Goal: Information Seeking & Learning: Learn about a topic

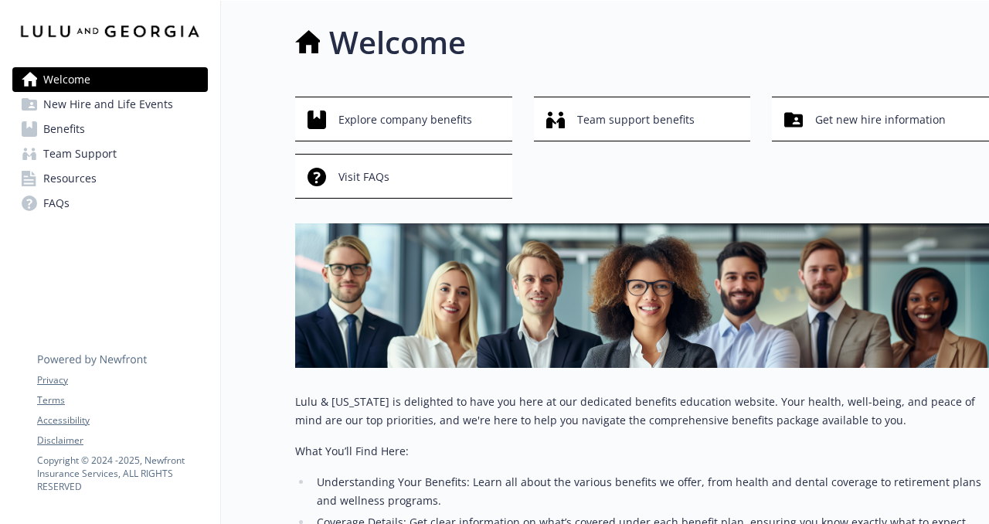
click at [92, 175] on span "Resources" at bounding box center [69, 178] width 53 height 25
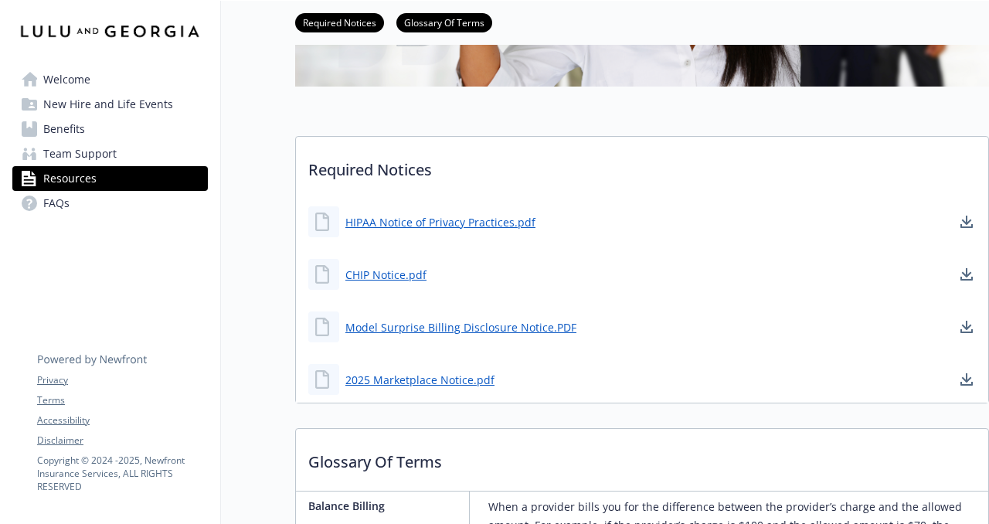
scroll to position [353, 0]
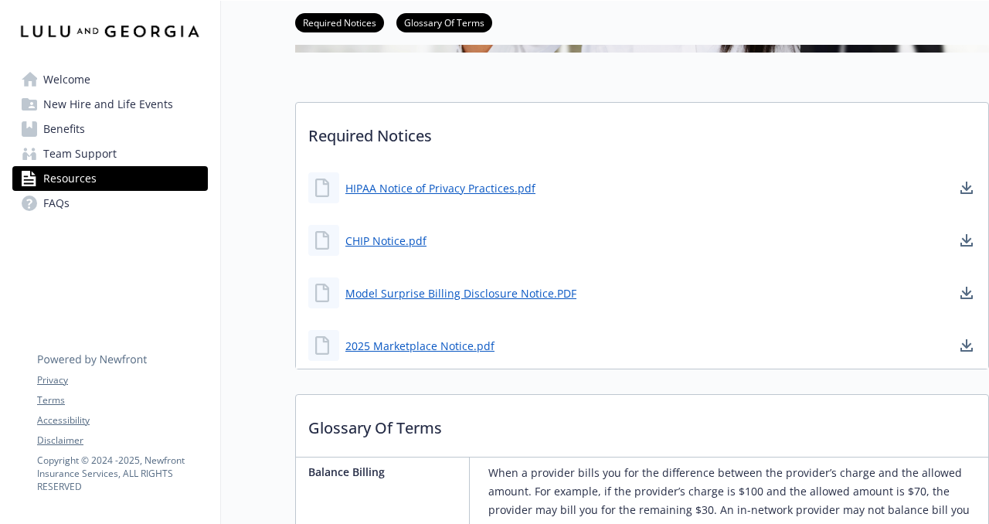
click at [95, 134] on link "Benefits" at bounding box center [110, 129] width 196 height 25
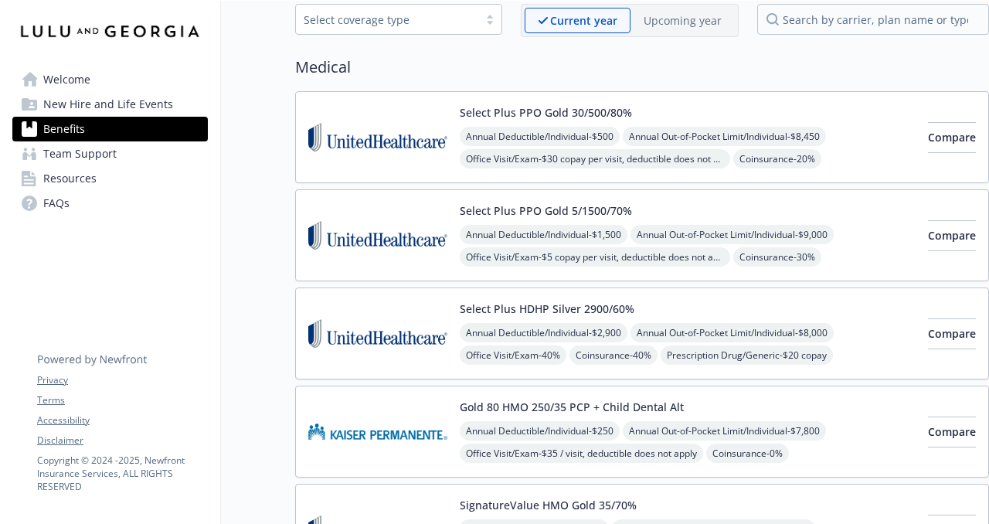
scroll to position [83, 0]
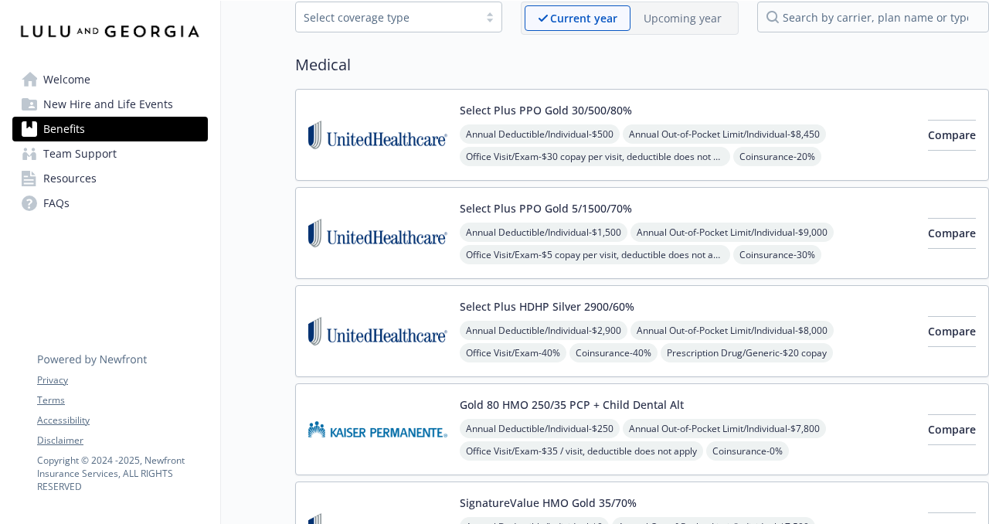
click at [681, 301] on div "Select Plus HDHP Silver 2900/60% Annual Deductible/Individual - $2,900 Annual O…" at bounding box center [688, 331] width 456 height 66
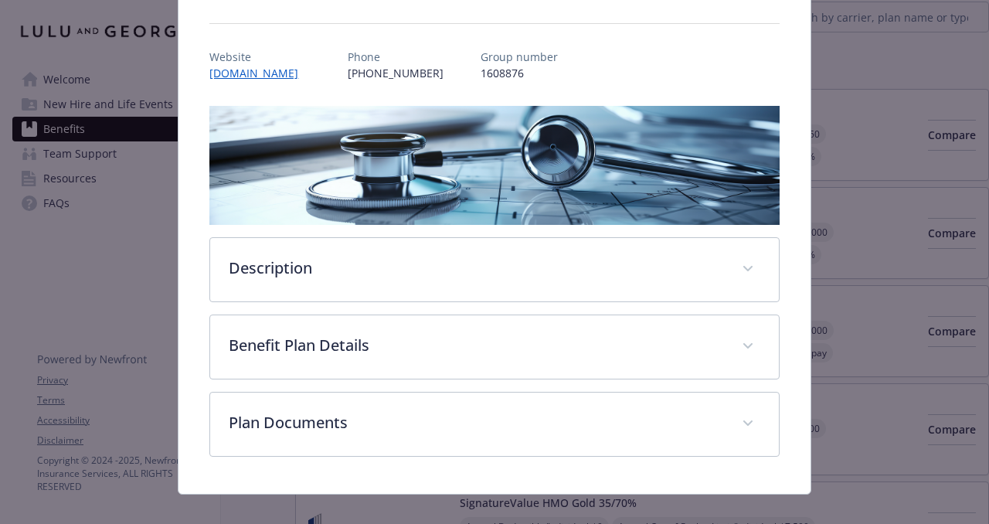
scroll to position [158, 0]
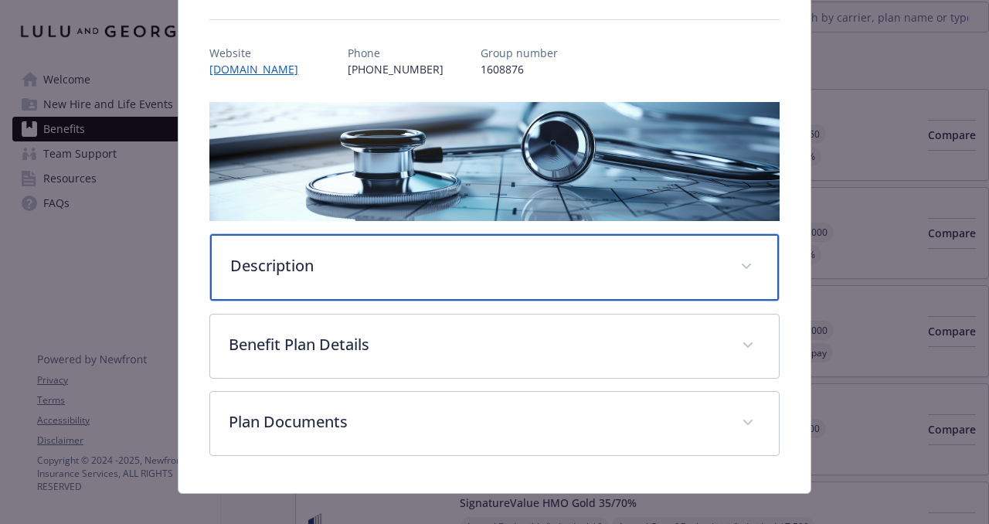
click at [513, 268] on p "Description" at bounding box center [475, 265] width 491 height 23
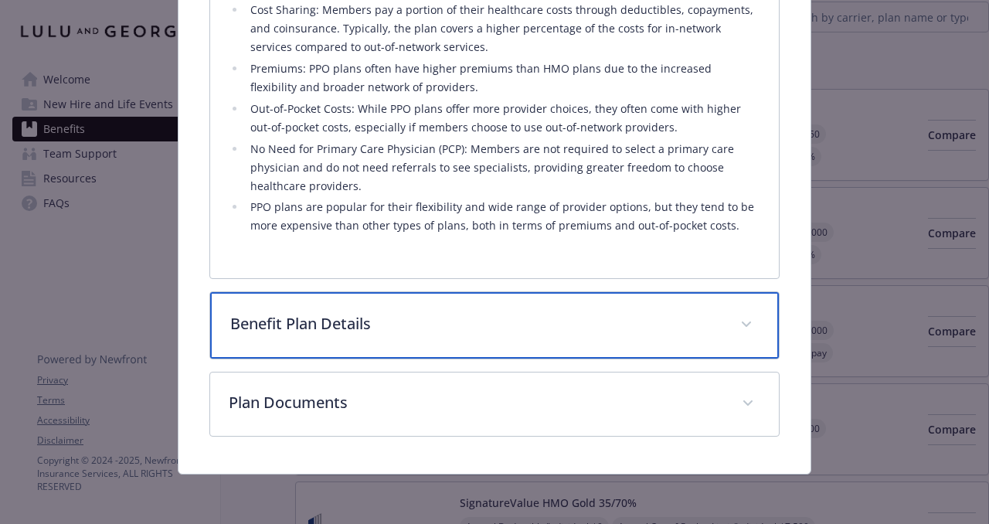
click at [497, 312] on div "Benefit Plan Details" at bounding box center [494, 325] width 568 height 66
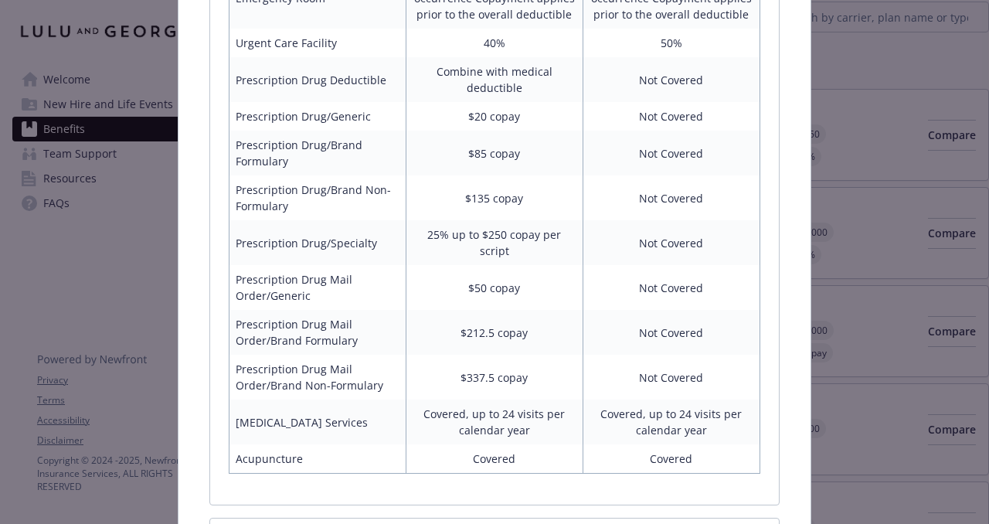
scroll to position [1786, 0]
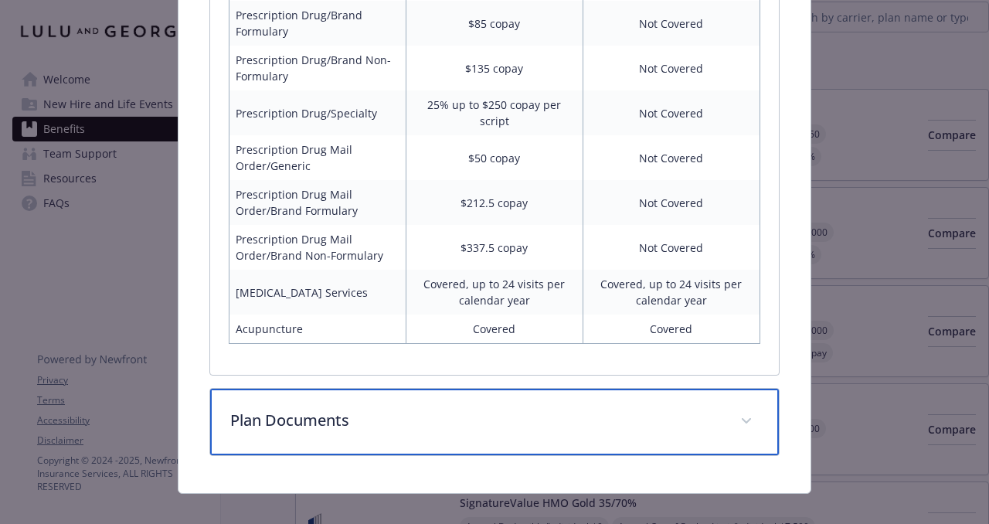
click at [522, 420] on div "Plan Documents" at bounding box center [494, 422] width 568 height 66
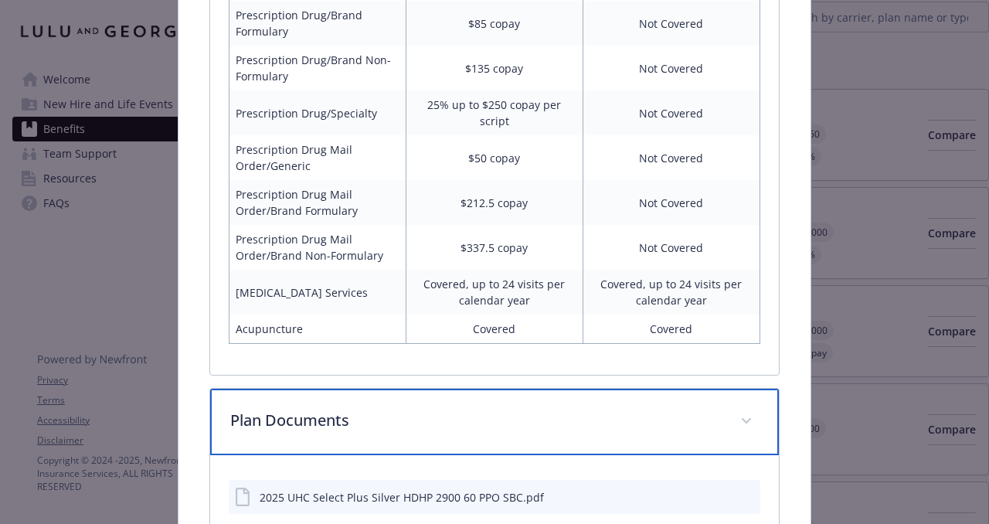
scroll to position [1875, 0]
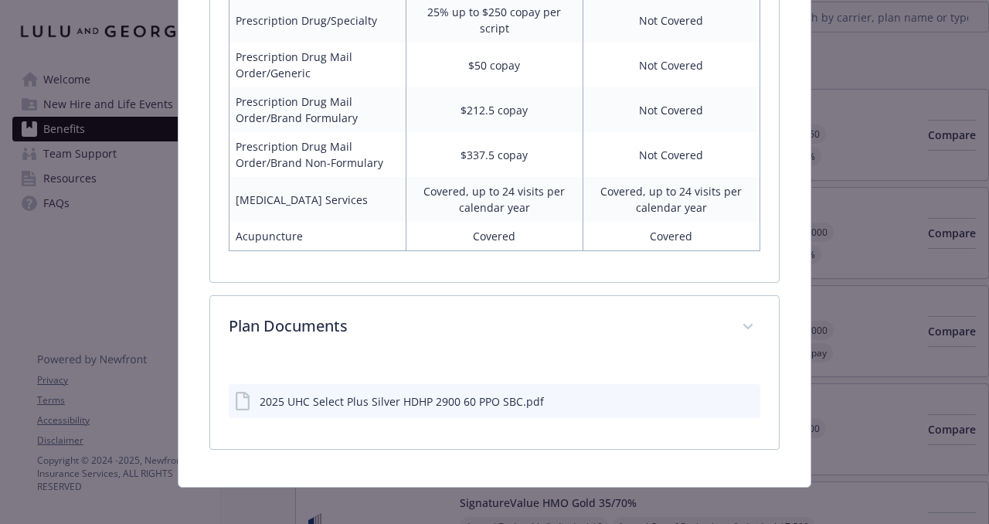
click at [479, 393] on div "2025 UHC Select Plus Silver HDHP 2900 60 PPO SBC.pdf" at bounding box center [402, 401] width 284 height 16
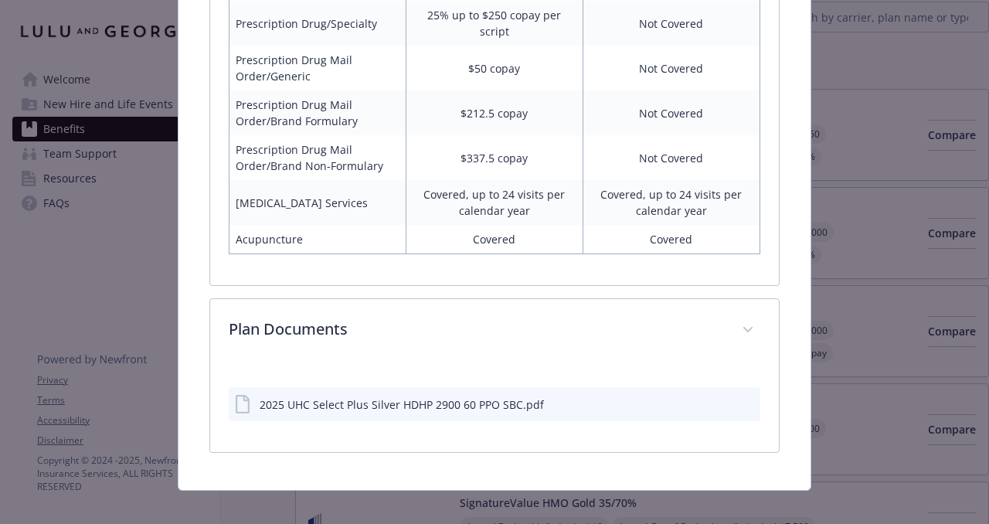
click at [751, 398] on icon "preview file" at bounding box center [746, 403] width 14 height 11
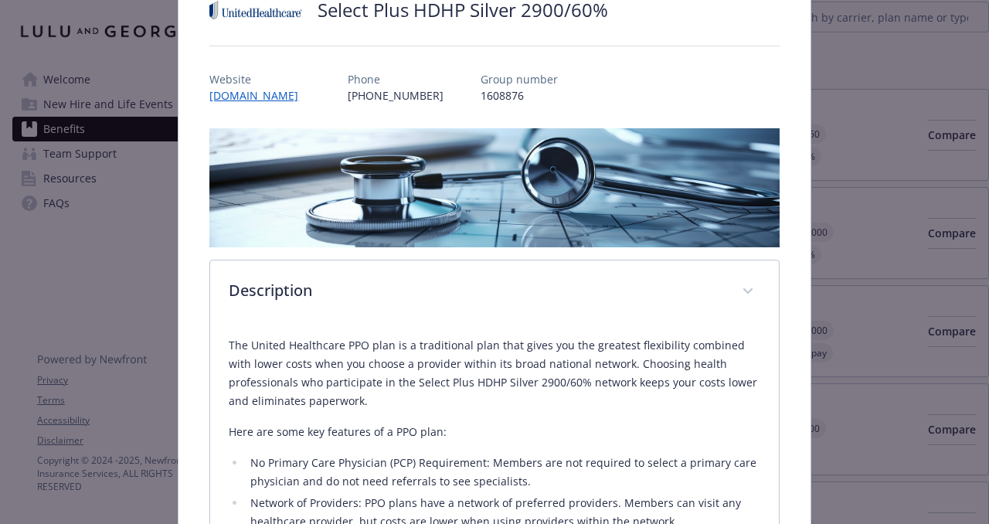
scroll to position [0, 0]
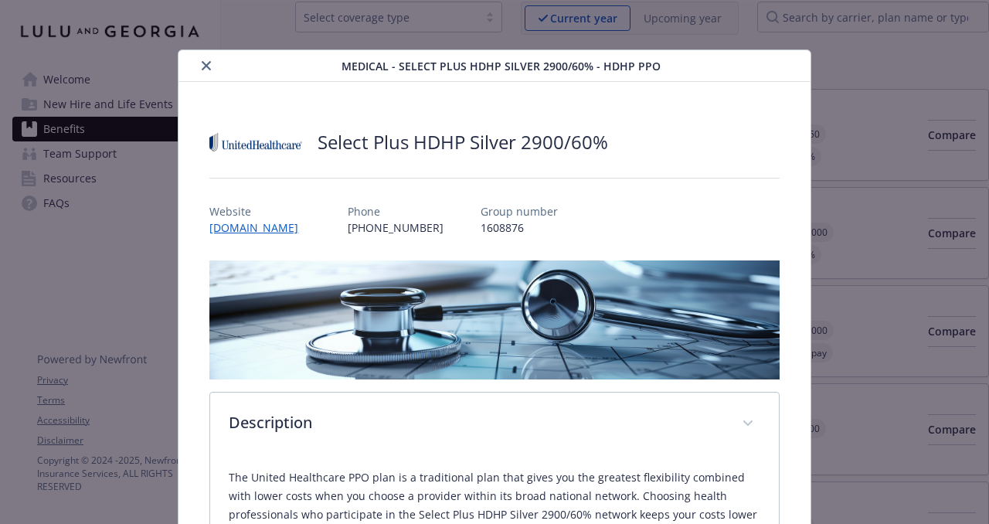
click at [205, 70] on button "close" at bounding box center [206, 65] width 19 height 19
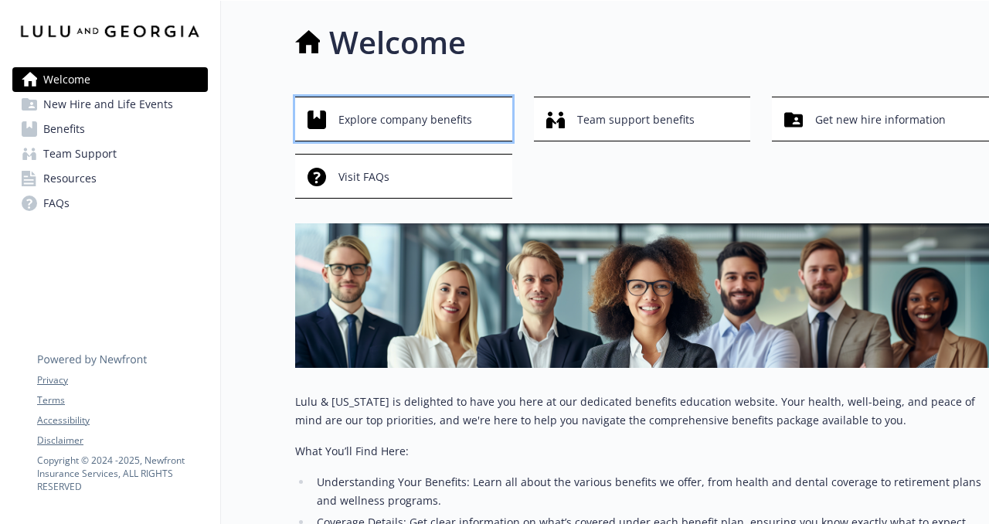
click at [356, 128] on span "Explore company benefits" at bounding box center [406, 119] width 134 height 29
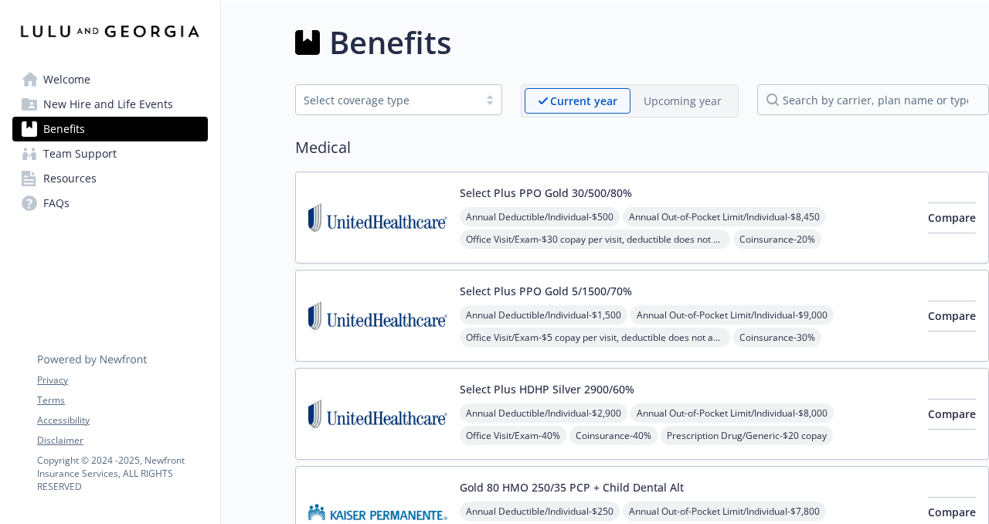
click at [421, 223] on img at bounding box center [377, 218] width 139 height 66
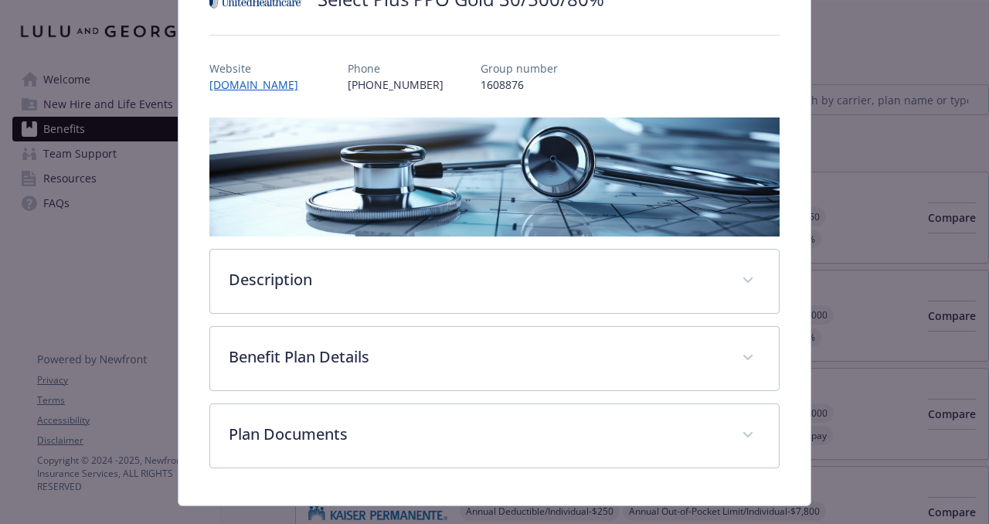
scroll to position [174, 0]
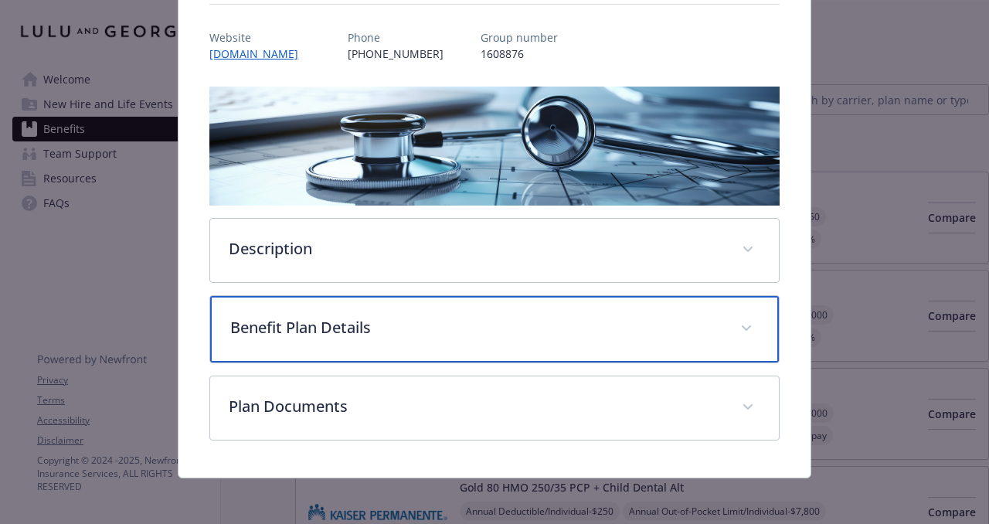
click at [758, 336] on div "Benefit Plan Details" at bounding box center [494, 329] width 568 height 66
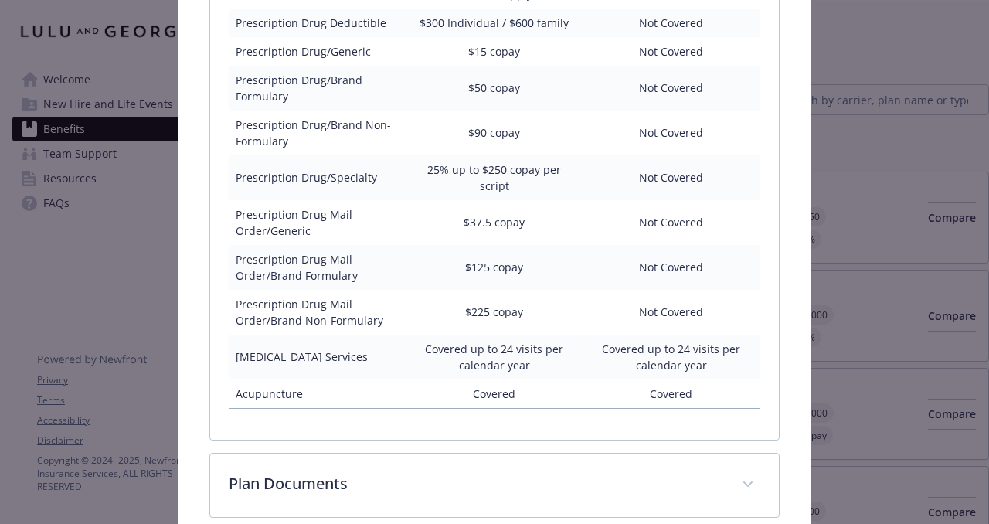
scroll to position [1095, 0]
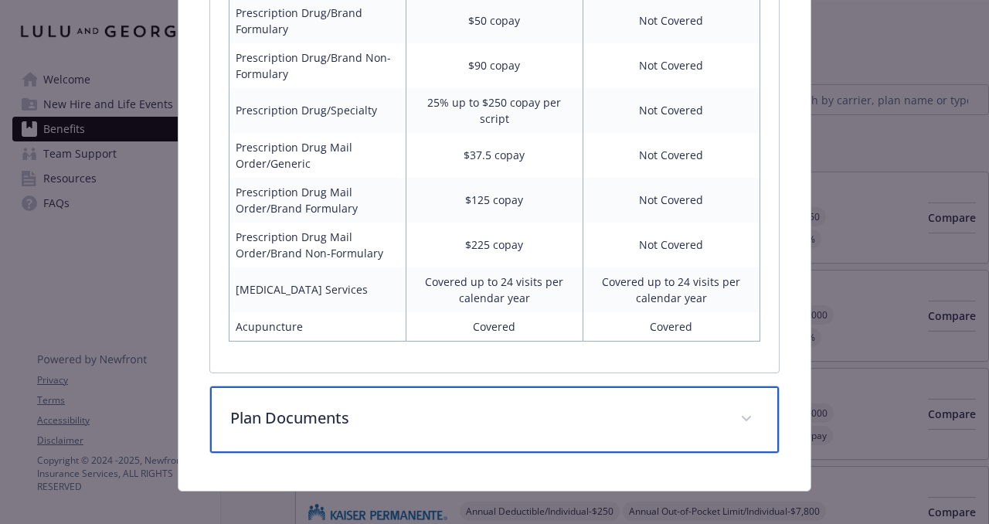
click at [523, 389] on div "Plan Documents" at bounding box center [494, 420] width 568 height 66
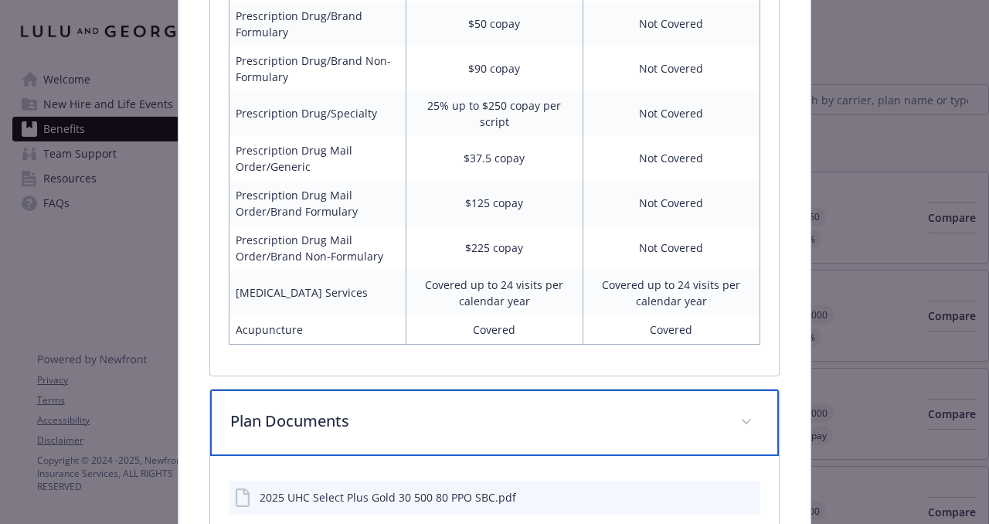
scroll to position [1242, 0]
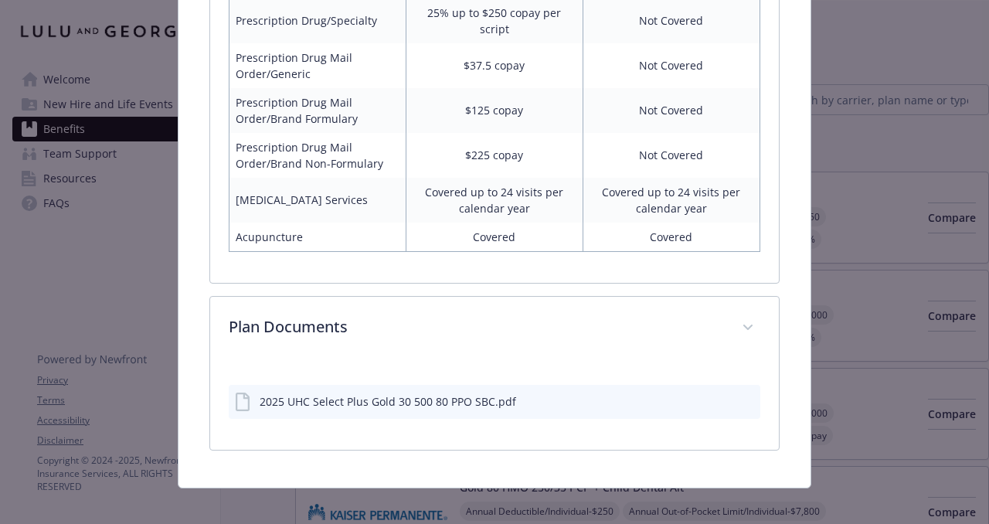
click at [725, 394] on icon "download file" at bounding box center [720, 400] width 12 height 12
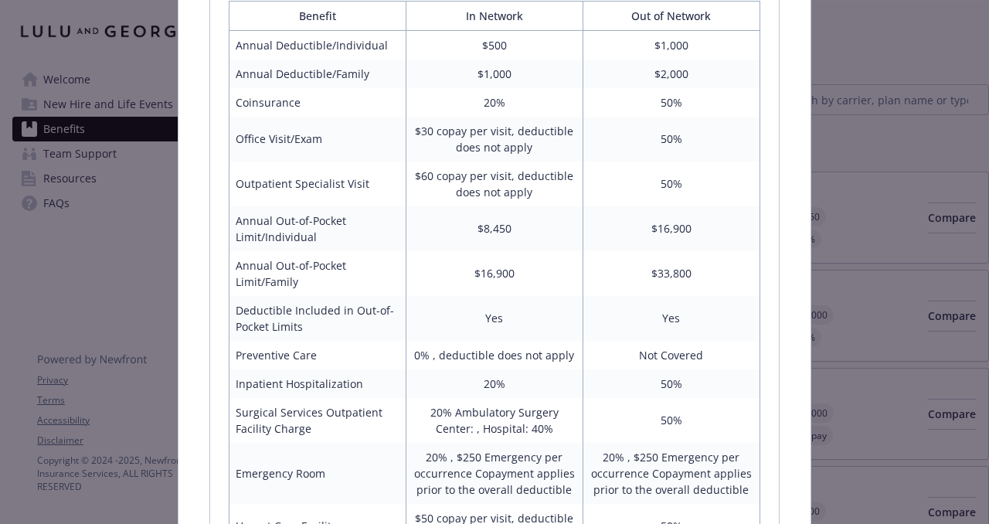
scroll to position [0, 0]
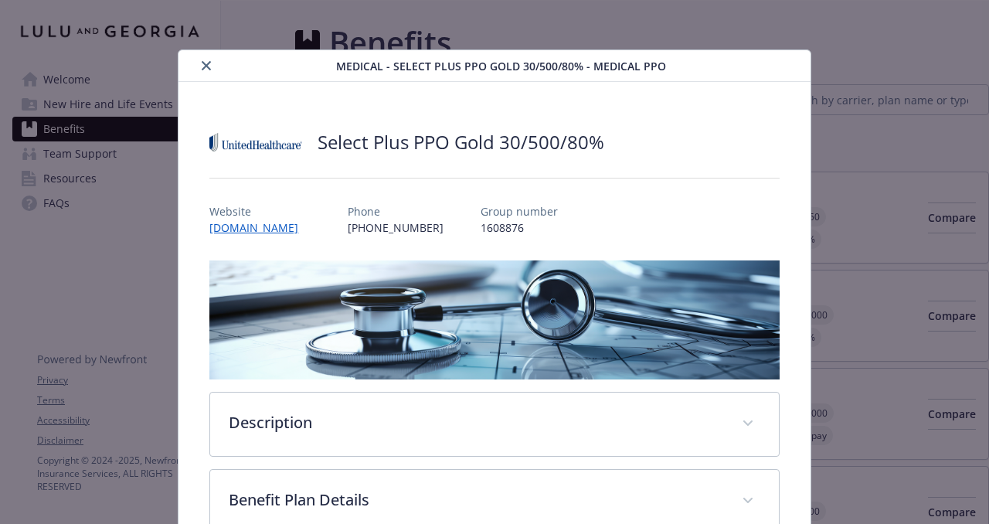
click at [205, 60] on button "close" at bounding box center [206, 65] width 19 height 19
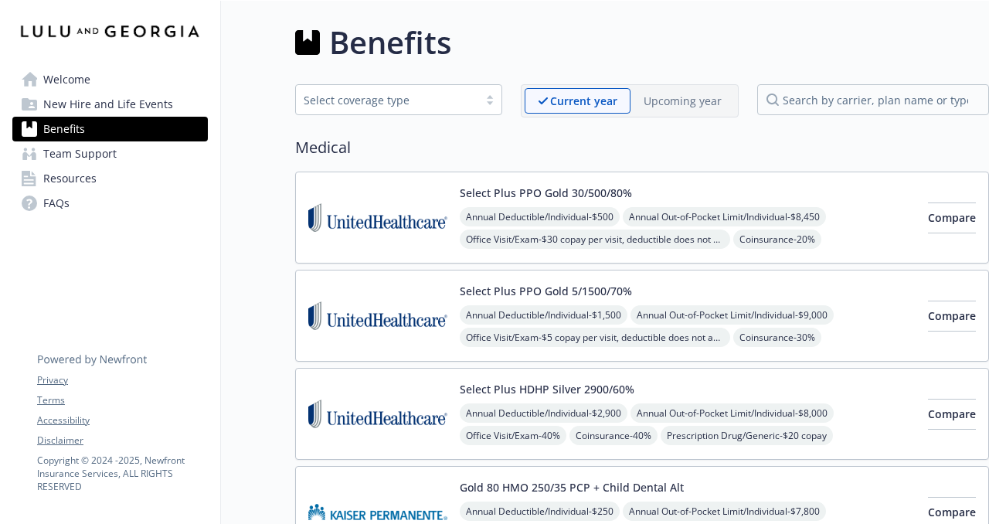
click at [121, 100] on span "New Hire and Life Events" at bounding box center [108, 104] width 130 height 25
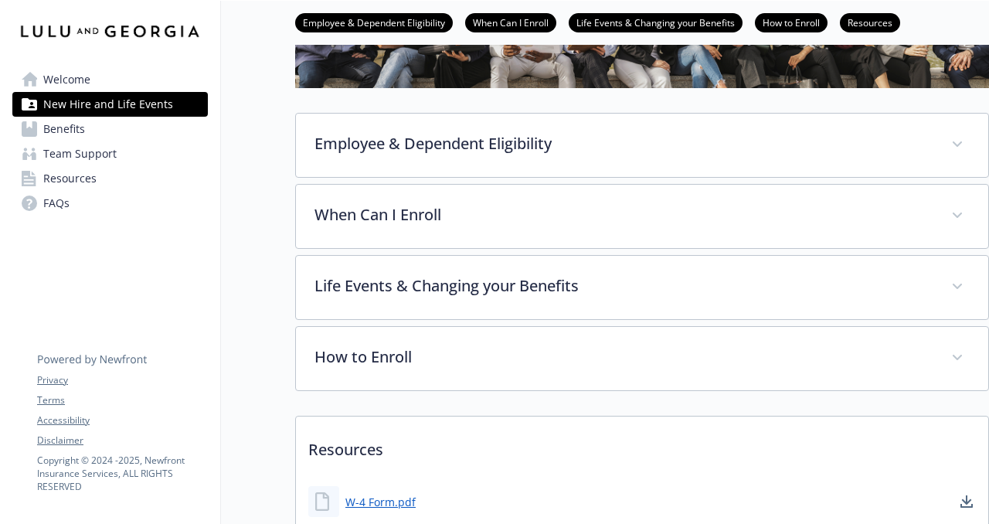
scroll to position [186, 0]
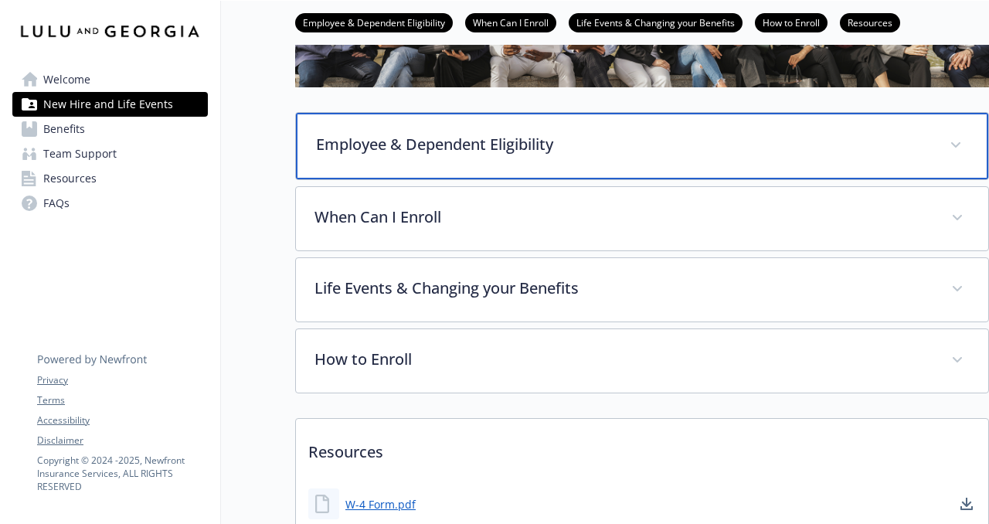
click at [705, 150] on p "Employee & Dependent Eligibility" at bounding box center [623, 144] width 615 height 23
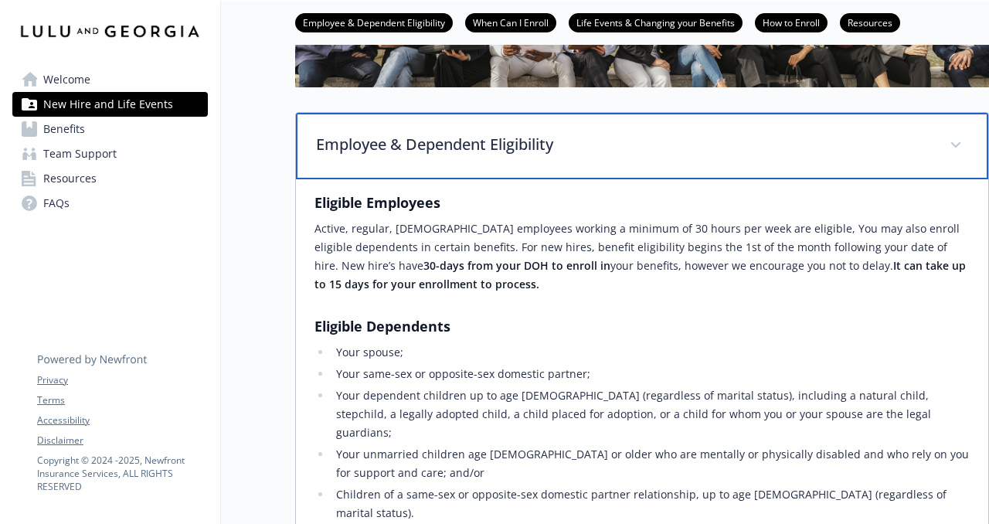
click at [704, 150] on p "Employee & Dependent Eligibility" at bounding box center [623, 144] width 615 height 23
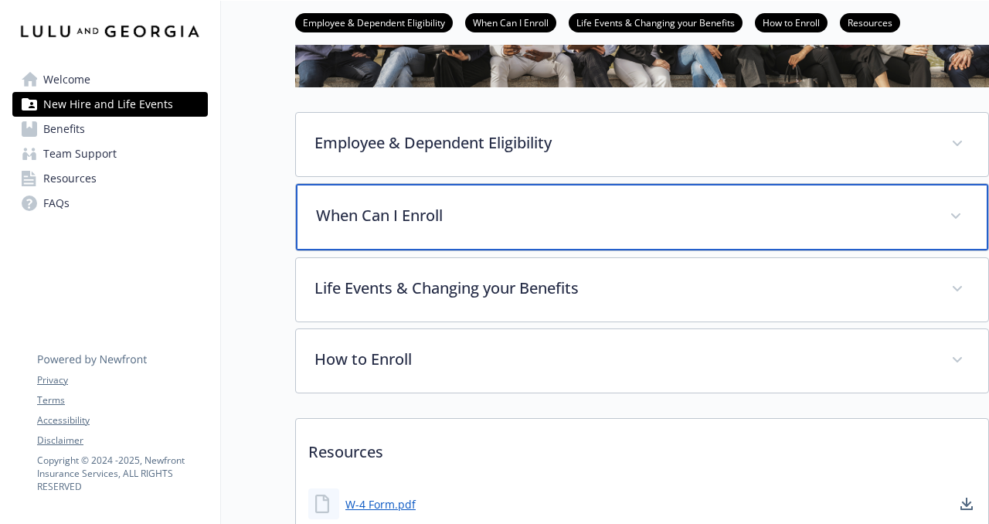
click at [607, 241] on div "When Can I Enroll" at bounding box center [642, 217] width 693 height 66
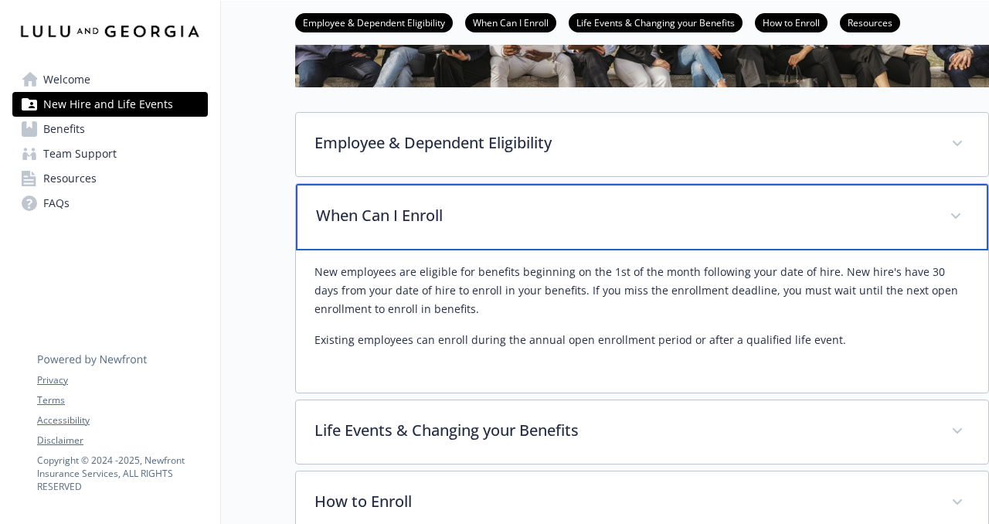
click at [613, 221] on p "When Can I Enroll" at bounding box center [623, 215] width 615 height 23
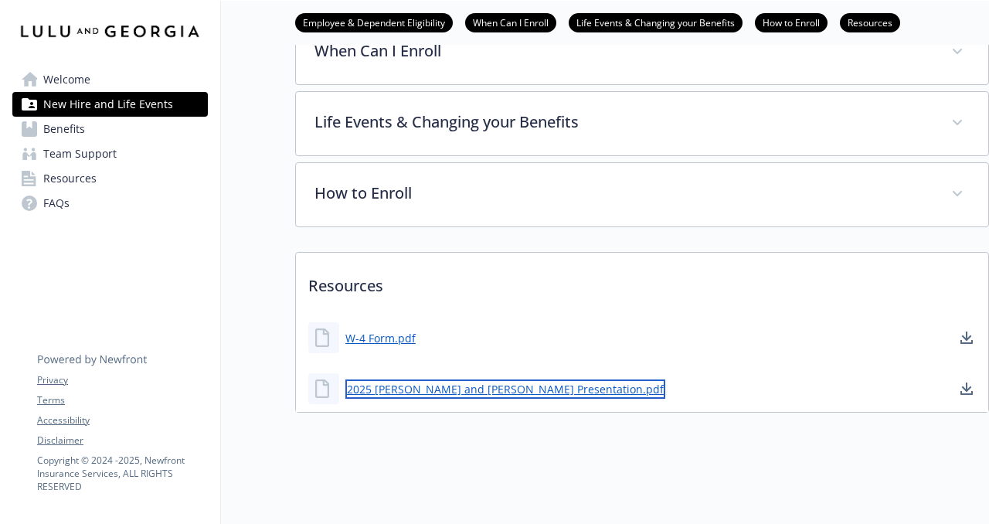
scroll to position [349, 0]
click at [376, 387] on link "2025 Lulu and Georga OE Presentation.pdf" at bounding box center [506, 389] width 320 height 19
